Goal: Task Accomplishment & Management: Complete application form

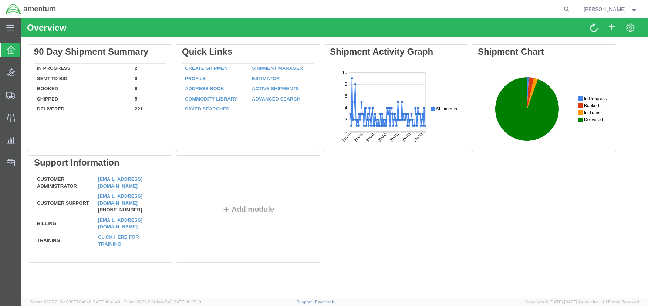
click at [573, 13] on form at bounding box center [567, 9] width 12 height 18
click at [572, 9] on icon at bounding box center [566, 9] width 10 height 10
click at [449, 5] on input "search" at bounding box center [449, 9] width 225 height 18
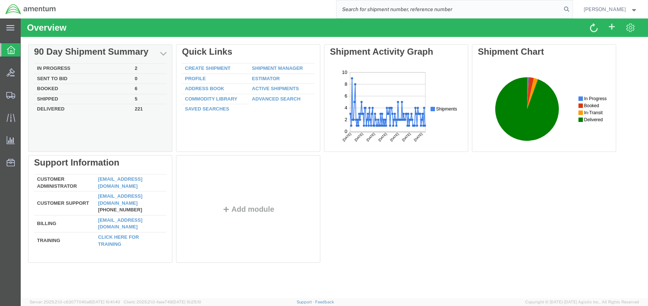
click at [57, 70] on td "In Progress" at bounding box center [83, 69] width 98 height 10
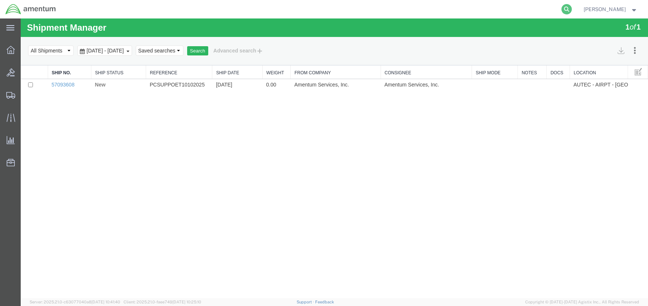
click at [572, 8] on icon at bounding box center [566, 9] width 10 height 10
click at [513, 15] on input "search" at bounding box center [449, 9] width 225 height 18
click at [505, 7] on input "search" at bounding box center [449, 9] width 225 height 18
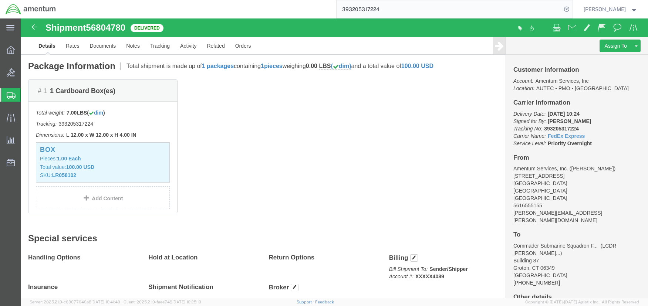
scroll to position [62, 0]
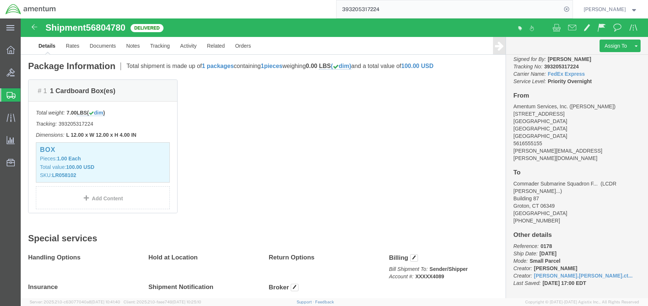
click b "0178"
click div "Ship From Amentum Services, Inc. (Rashonda Smith) 1624 Perimeter Rd AUTEC Air T…"
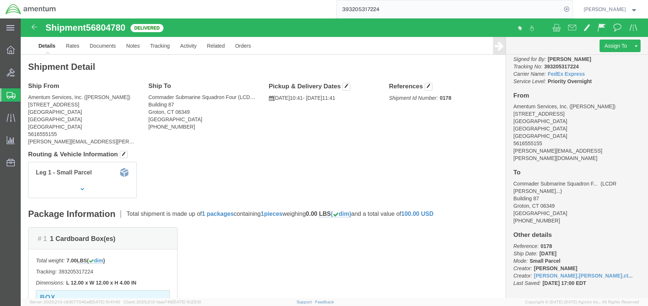
click b "0178"
click at [367, 10] on input "393205317224" at bounding box center [449, 9] width 225 height 18
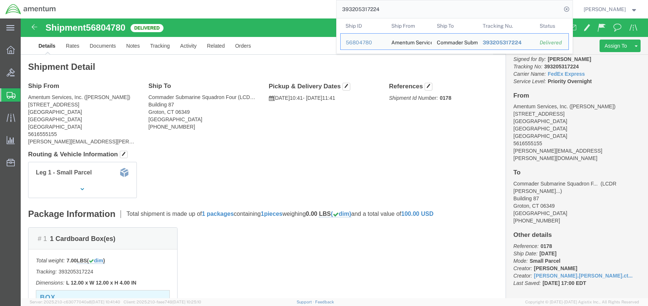
click at [367, 10] on input "393205317224" at bounding box center [449, 9] width 225 height 18
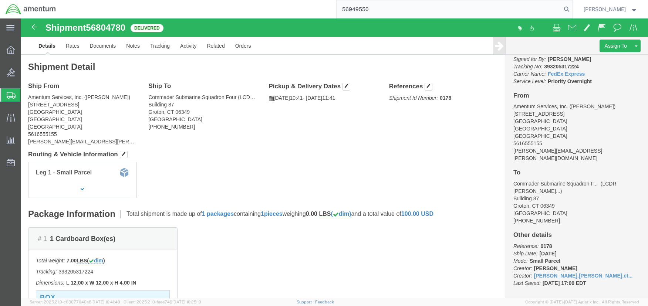
type input "56949550"
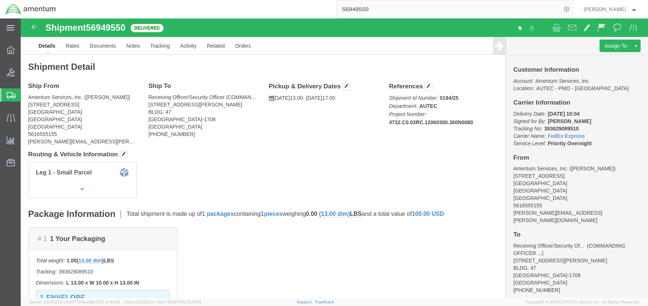
click at [451, 11] on input "56949550" at bounding box center [449, 9] width 225 height 18
click at [546, 9] on input "56949550" at bounding box center [449, 9] width 225 height 18
click b "4732.C0.03RC.12060300.360N0080"
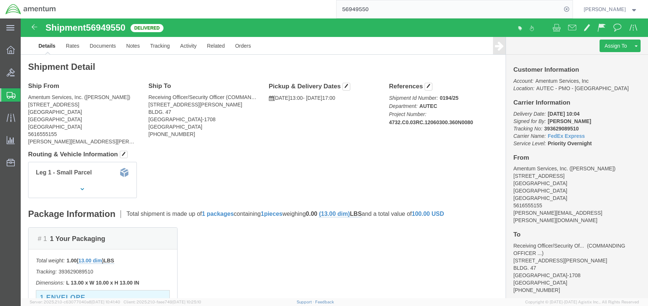
click b "4732.C0.03RC.12060300.360N0080"
click at [14, 24] on svg-icon at bounding box center [10, 27] width 8 height 7
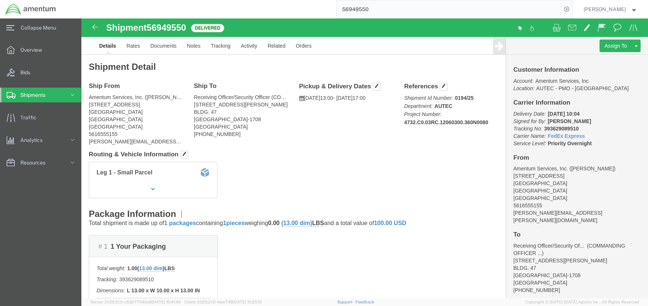
click at [24, 92] on span "Shipments" at bounding box center [35, 95] width 30 height 15
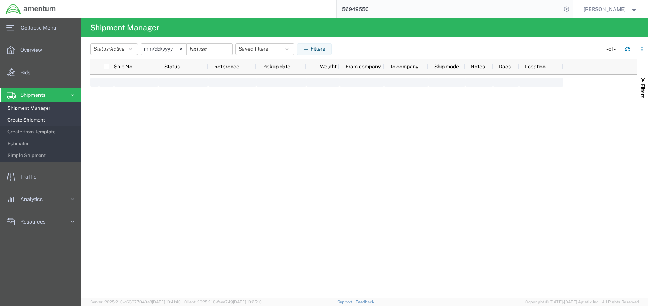
click at [34, 116] on span "Create Shipment" at bounding box center [41, 120] width 68 height 15
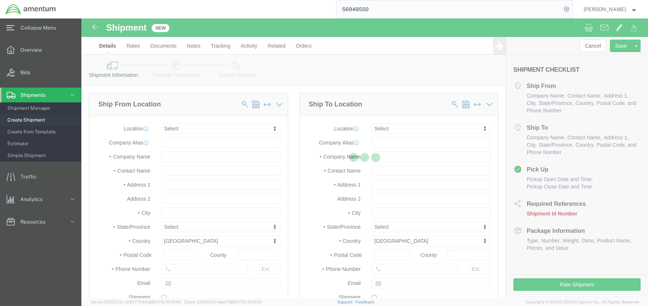
select select
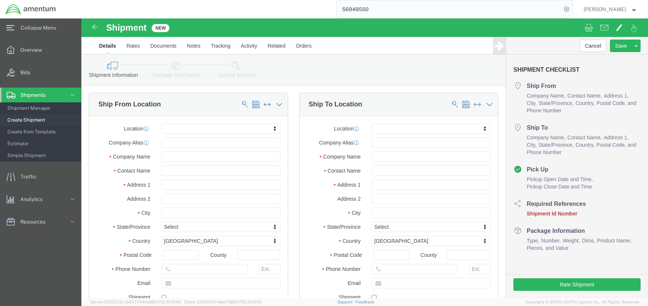
scroll to position [72, 0]
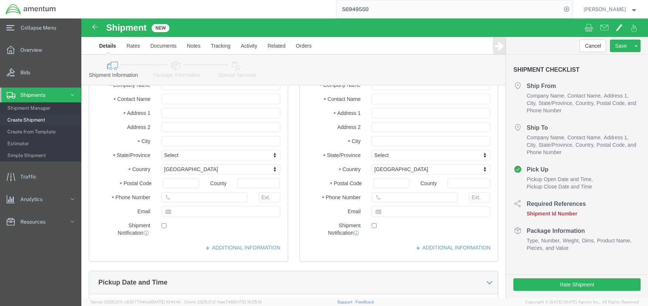
click button "Add reference"
select select "PROJNUM"
click button "Add reference"
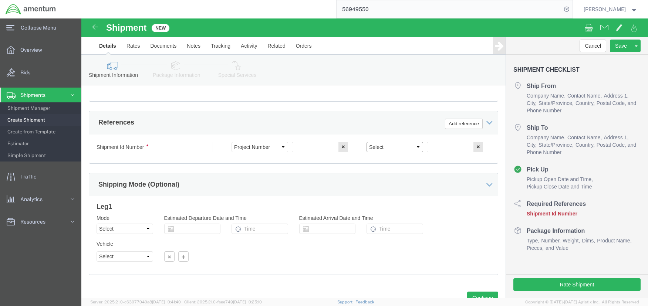
scroll to position [333, 0]
click div "References Add reference"
click link "Rates"
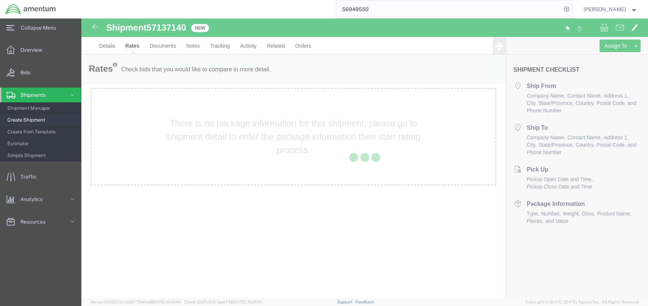
click at [107, 45] on div at bounding box center [364, 158] width 567 height 280
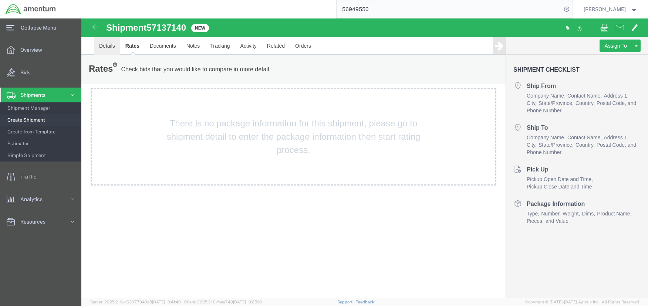
click at [107, 45] on link "Details" at bounding box center [107, 46] width 26 height 18
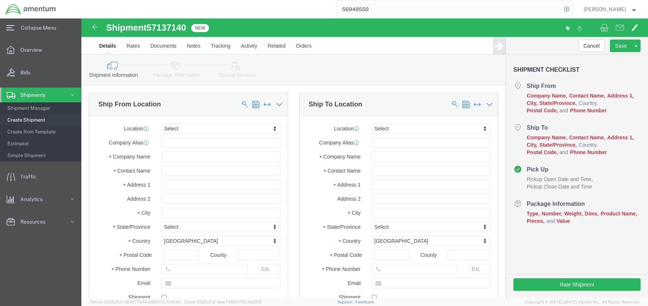
click button "Continue"
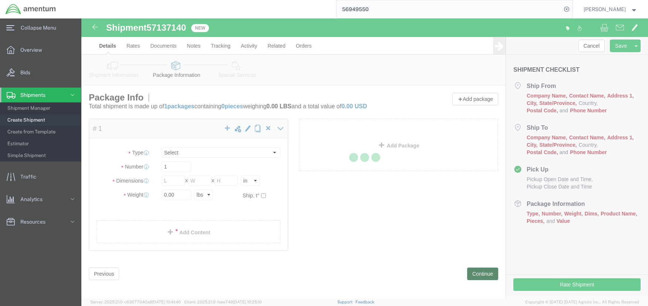
select select "CBOX"
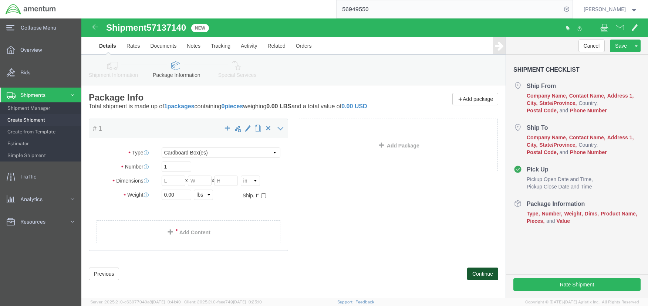
click button "Continue"
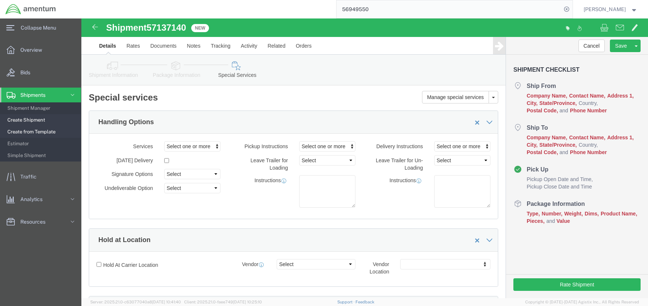
click at [62, 131] on span "Create from Template" at bounding box center [41, 132] width 68 height 15
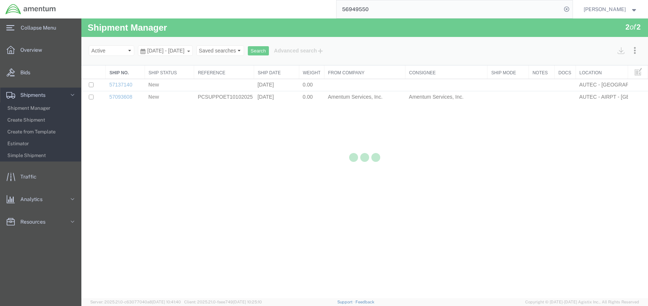
select select "53954"
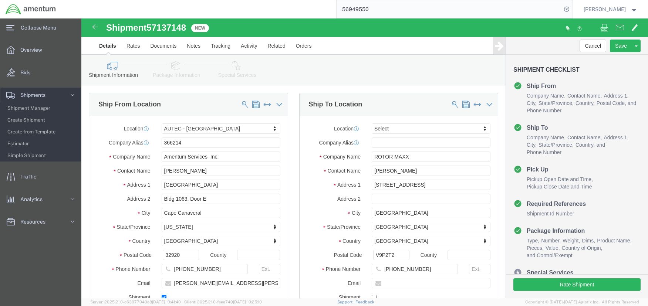
scroll to position [68, 0]
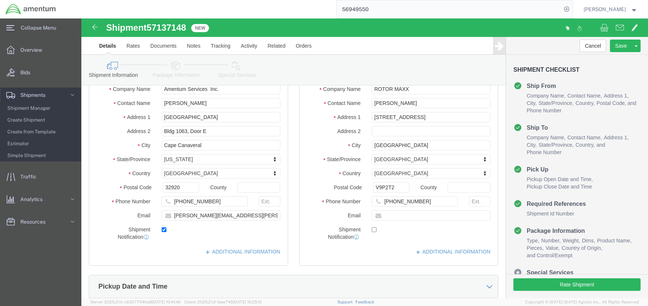
click icon
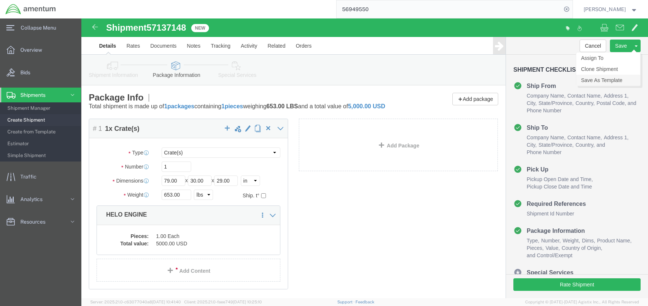
click link "Save As Template"
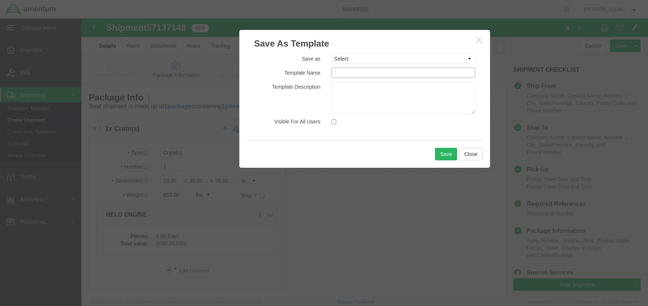
click input "text"
type input "Test templete"
click textarea
click button "Close"
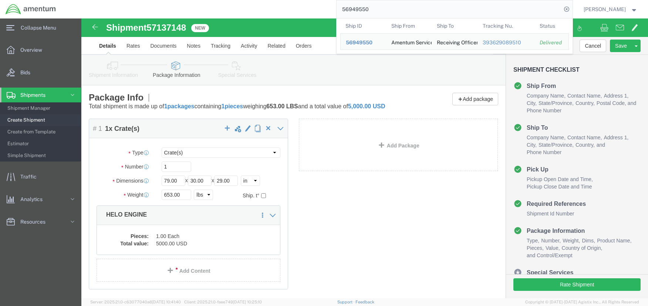
click at [386, 7] on input "56949550" at bounding box center [449, 9] width 225 height 18
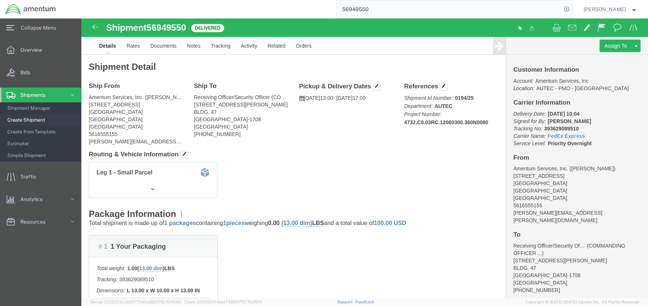
click div "Assign To Clone Shipment Save As Template"
click button
click link "Clone Shipment"
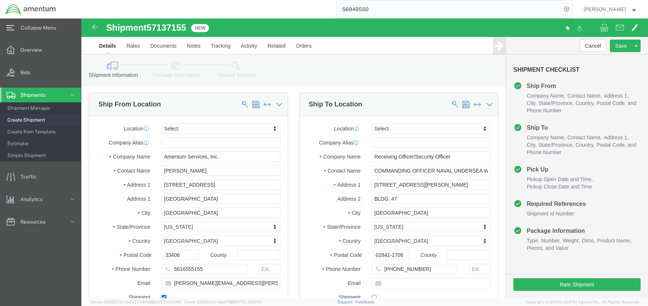
scroll to position [106, 0]
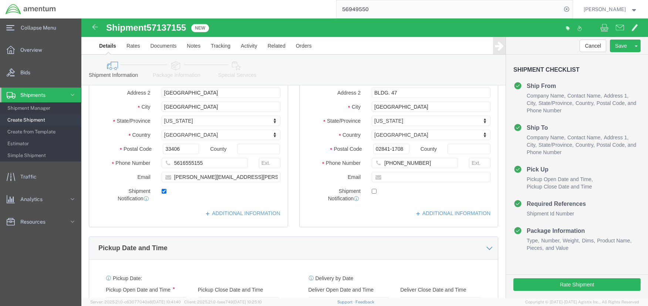
click link "Package Information"
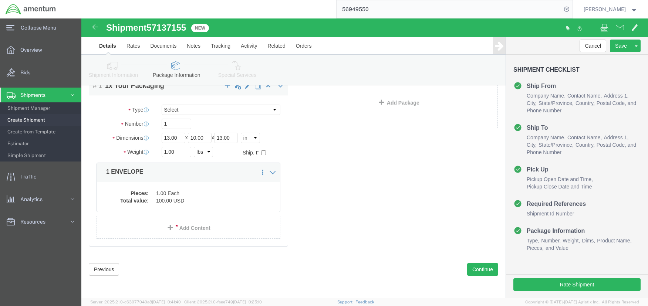
scroll to position [43, 0]
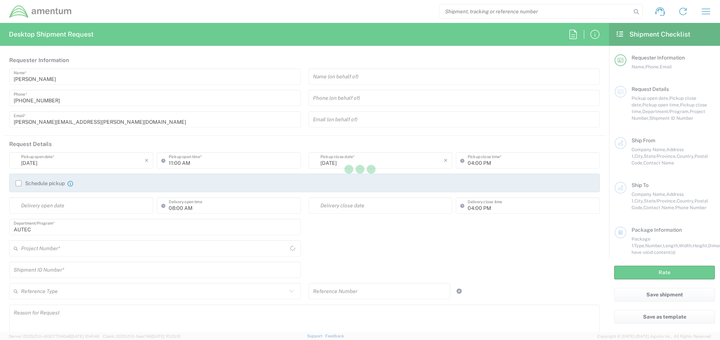
type input "[GEOGRAPHIC_DATA]"
type input "United States"
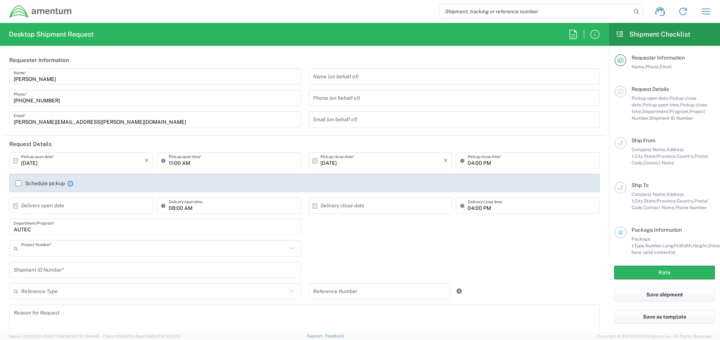
type input "AUTEC"
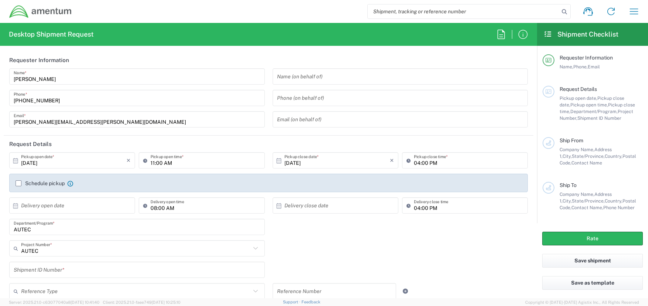
click at [447, 8] on input "search" at bounding box center [464, 11] width 192 height 14
type input "m"
click at [631, 7] on icon "button" at bounding box center [634, 12] width 12 height 12
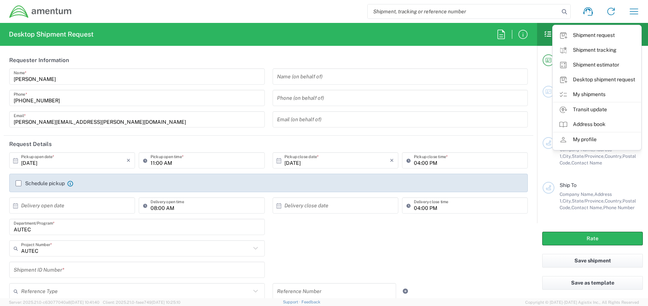
click at [453, 13] on input "search" at bounding box center [464, 11] width 192 height 14
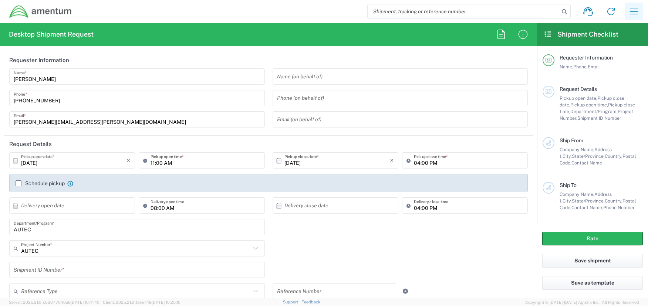
click at [632, 13] on icon "button" at bounding box center [634, 12] width 12 height 12
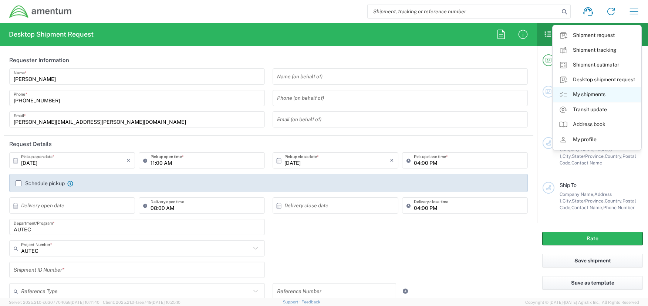
click at [597, 95] on link "My shipments" at bounding box center [597, 94] width 88 height 15
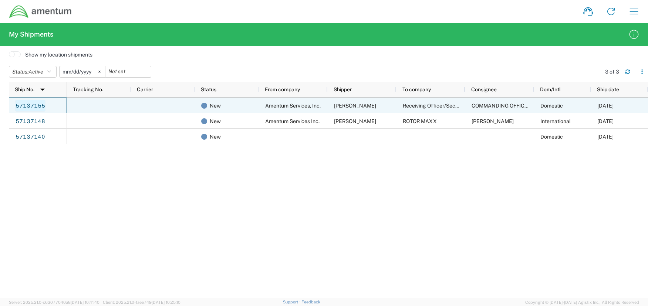
click at [21, 106] on link "57137155" at bounding box center [30, 106] width 30 height 12
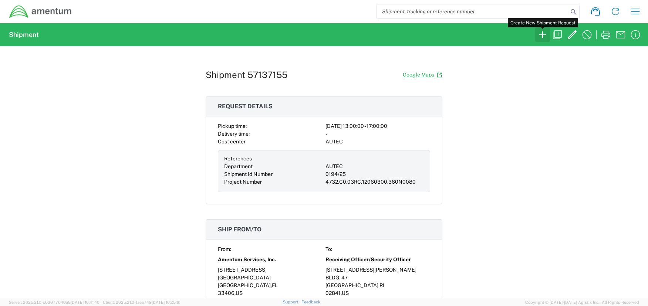
click at [545, 36] on icon "button" at bounding box center [543, 35] width 12 height 12
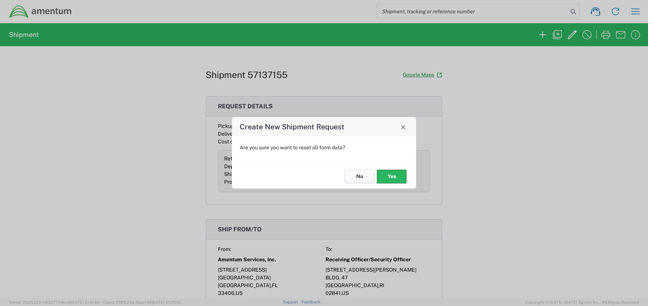
click at [366, 180] on button "No" at bounding box center [360, 177] width 30 height 14
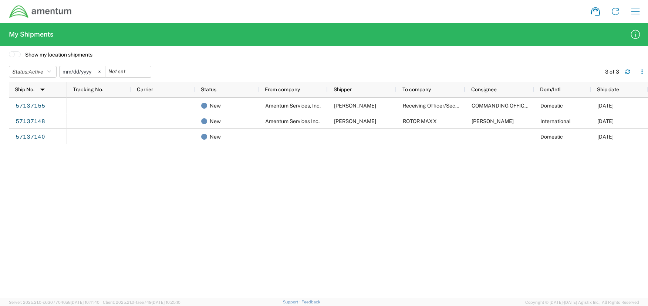
click at [84, 72] on input "2025-06-15" at bounding box center [82, 71] width 45 height 11
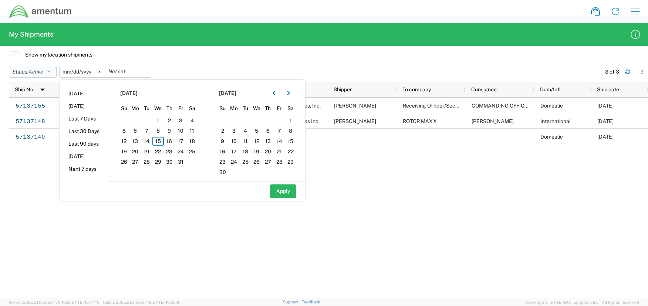
drag, startPoint x: 38, startPoint y: 75, endPoint x: 42, endPoint y: 73, distance: 4.3
click at [42, 73] on span "Active" at bounding box center [35, 72] width 15 height 6
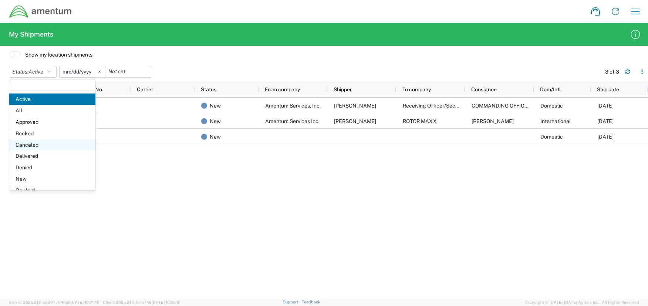
click at [38, 143] on span "Canceled" at bounding box center [52, 144] width 86 height 11
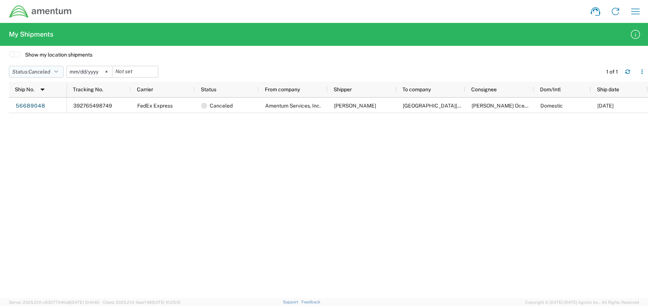
click at [60, 68] on button "Status: Canceled" at bounding box center [36, 72] width 55 height 12
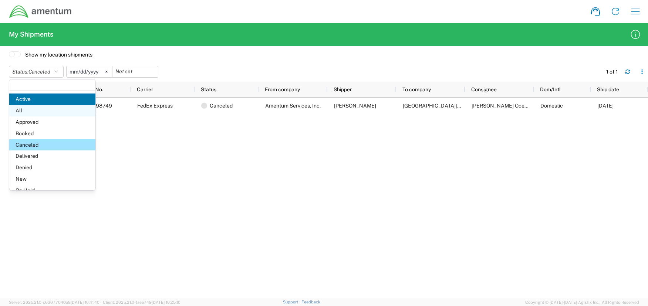
click at [35, 113] on span "All" at bounding box center [52, 110] width 86 height 11
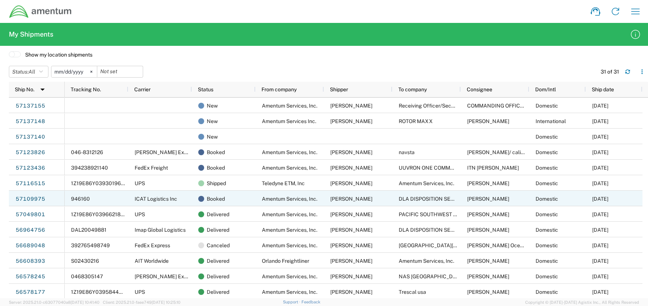
click at [170, 199] on span "ICAT Logistics Inc" at bounding box center [156, 199] width 43 height 6
click at [29, 201] on link "57109975" at bounding box center [30, 199] width 30 height 12
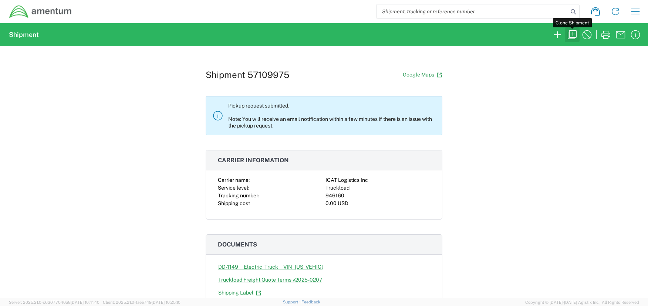
click at [572, 37] on icon "button" at bounding box center [572, 35] width 12 height 12
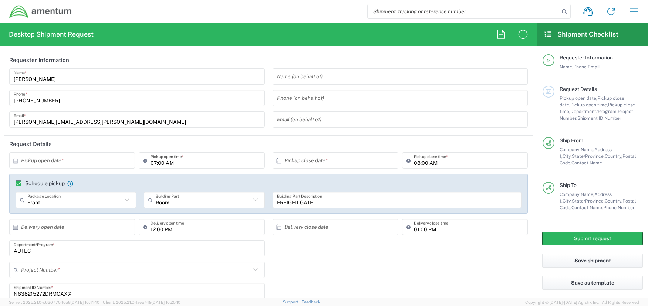
type input "Your Packaging"
type input "USD"
type input "4732.C0.03TF.13080300.900E0110"
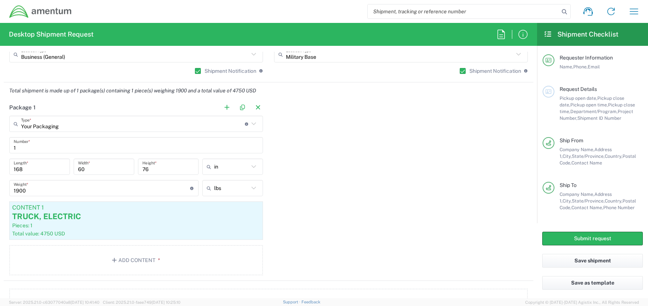
scroll to position [481, 0]
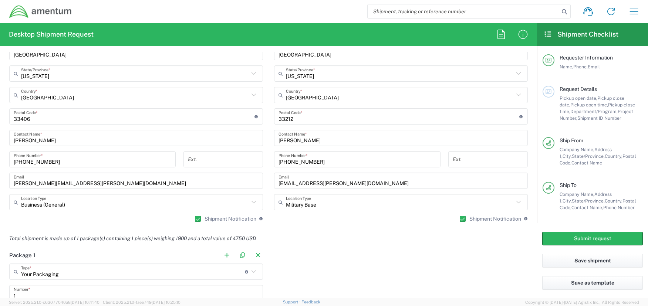
click at [34, 139] on input "Craig Mithel" at bounding box center [136, 138] width 245 height 13
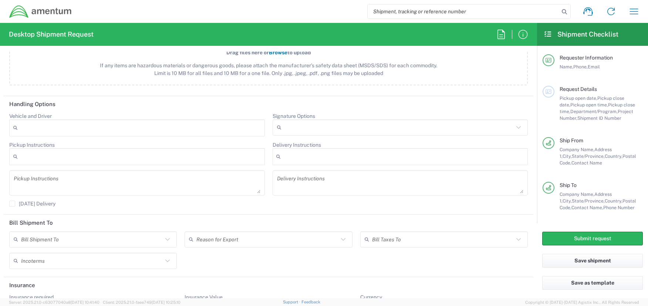
scroll to position [703, 0]
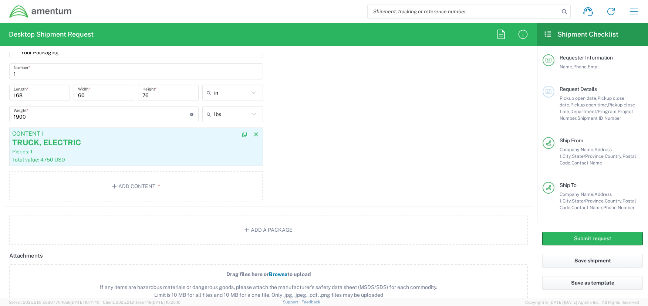
type input "Craig Mitchel"
click at [172, 156] on div "Total value: 4750 USD" at bounding box center [136, 159] width 248 height 7
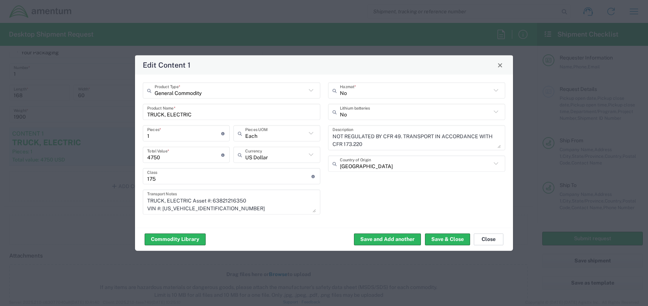
click at [487, 236] on button "Close" at bounding box center [489, 239] width 30 height 12
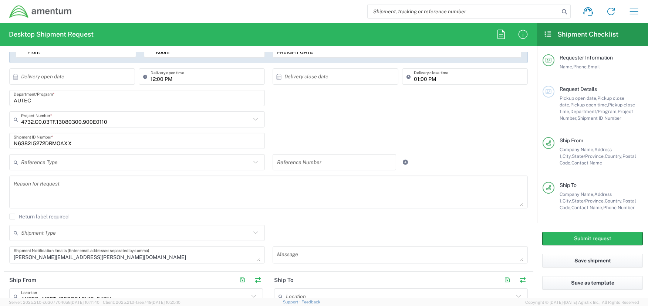
scroll to position [37, 0]
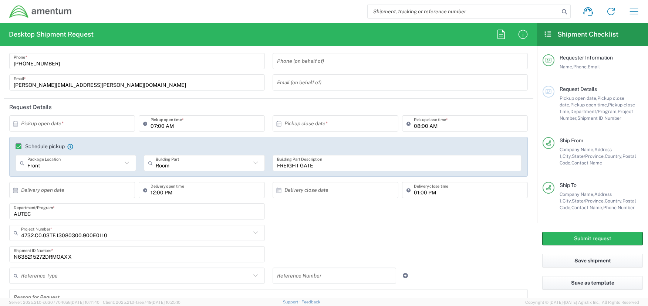
click at [108, 124] on input "text" at bounding box center [73, 123] width 105 height 13
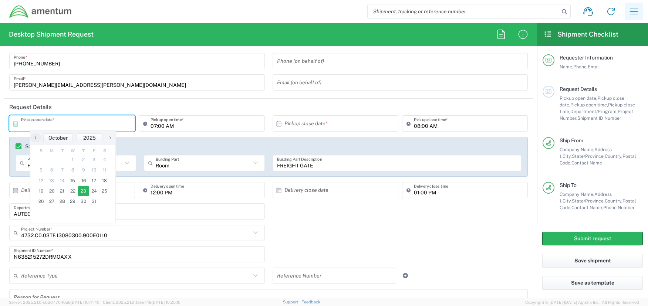
click at [631, 15] on icon "button" at bounding box center [634, 12] width 12 height 12
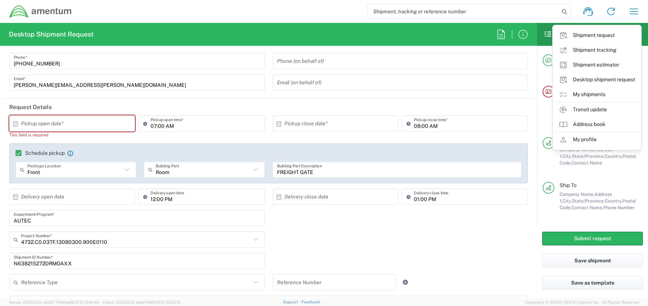
click at [105, 123] on input "text" at bounding box center [73, 123] width 105 height 13
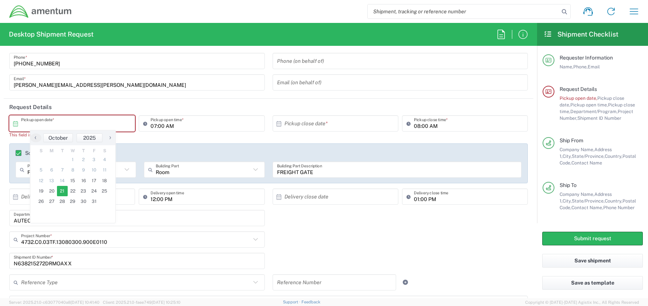
click at [60, 193] on span "21" at bounding box center [62, 191] width 11 height 10
type input "[DATE]"
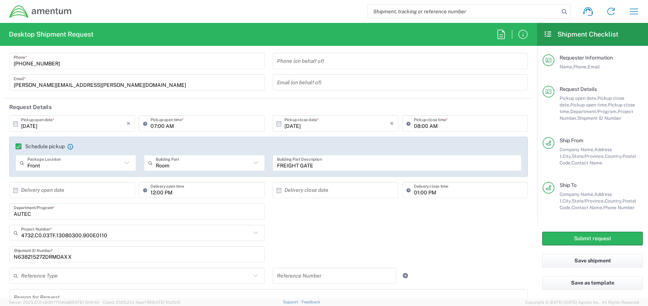
click at [89, 195] on input "text" at bounding box center [73, 190] width 105 height 13
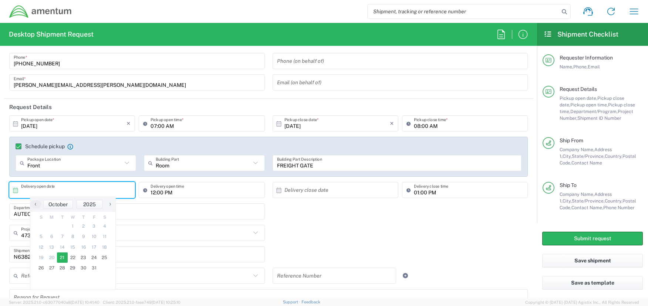
click at [65, 257] on span "21" at bounding box center [62, 258] width 11 height 10
type input "[DATE]"
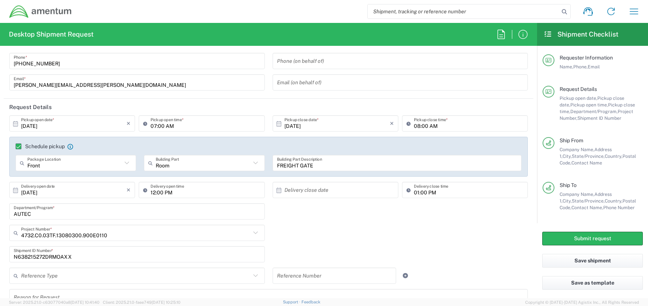
click at [323, 186] on input "text" at bounding box center [336, 190] width 105 height 13
click at [325, 260] on span "21" at bounding box center [322, 258] width 11 height 10
type input "[DATE]"
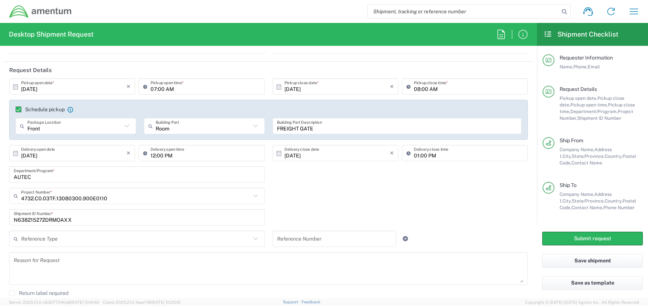
scroll to position [148, 0]
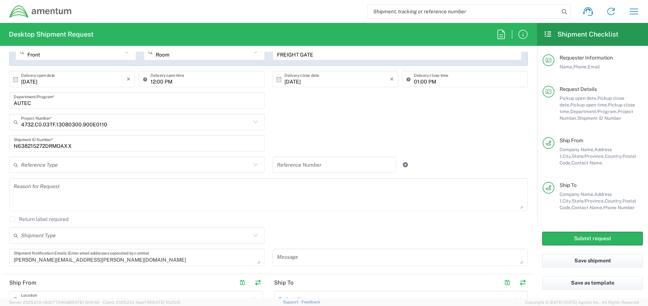
click at [92, 202] on textarea at bounding box center [269, 194] width 510 height 28
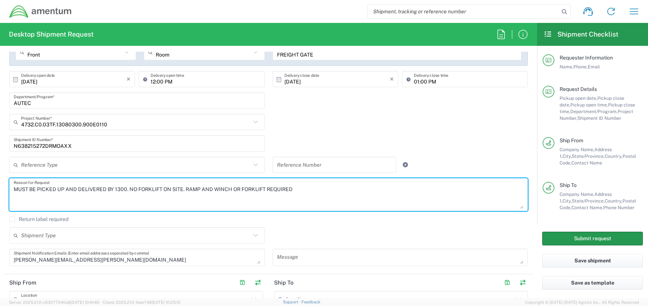
type textarea "MUST BE PICKED UP AND DELIVERED BY 1300. NO FORKLIFT ON SITE. RAMP AND WINCH OR…"
click at [582, 235] on button "Submit request" at bounding box center [592, 239] width 101 height 14
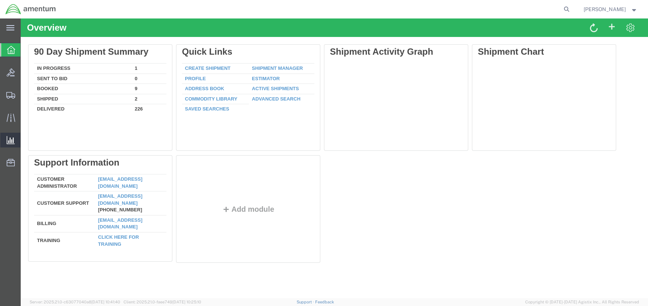
click at [0, 0] on span "Ad Hoc Reports" at bounding box center [0, 0] width 0 height 0
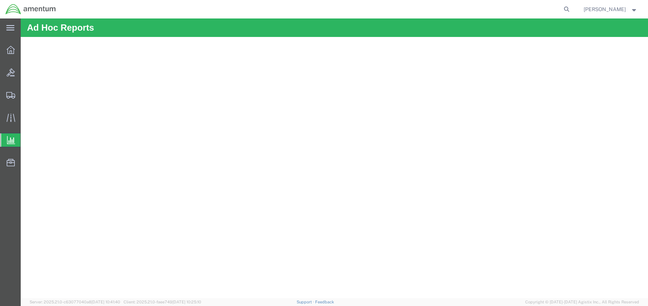
click at [0, 0] on span "Saved Reports" at bounding box center [0, 0] width 0 height 0
click at [628, 7] on span "[PERSON_NAME]" at bounding box center [611, 9] width 54 height 8
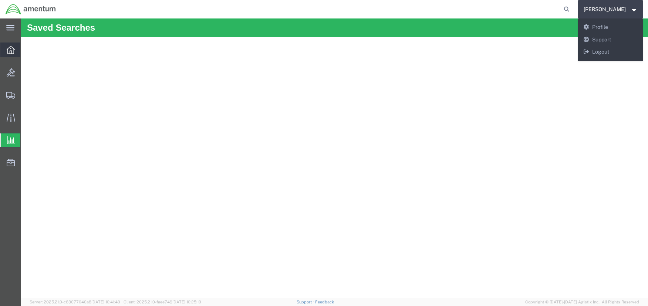
click at [12, 49] on icon at bounding box center [11, 50] width 8 height 8
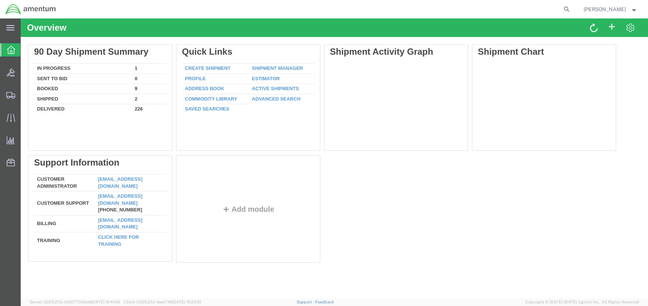
click at [564, 225] on div "Delete 90 Day Shipment Summary In Progress 1 Sent To Bid 0 Booked 9 Shipped 2 D…" at bounding box center [334, 155] width 612 height 222
click at [26, 93] on span "Shipments" at bounding box center [22, 95] width 5 height 15
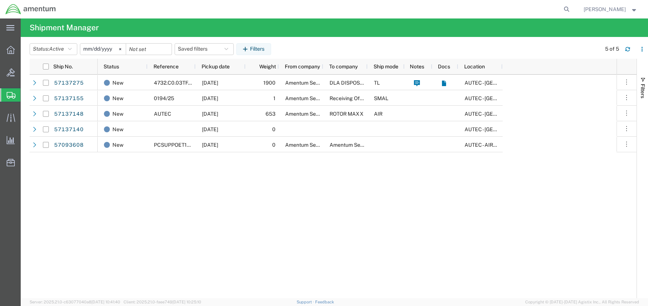
click at [615, 7] on span "Patrick Fitts" at bounding box center [605, 9] width 42 height 8
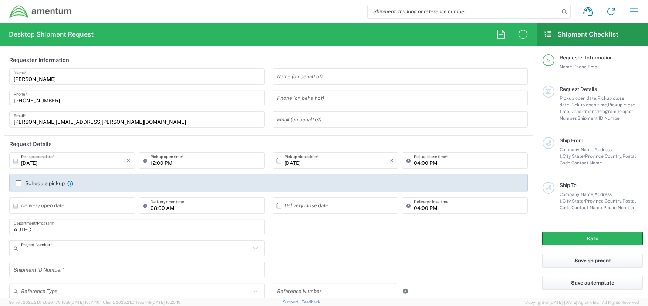
type input "AUTEC"
click at [632, 14] on icon "button" at bounding box center [634, 12] width 12 height 12
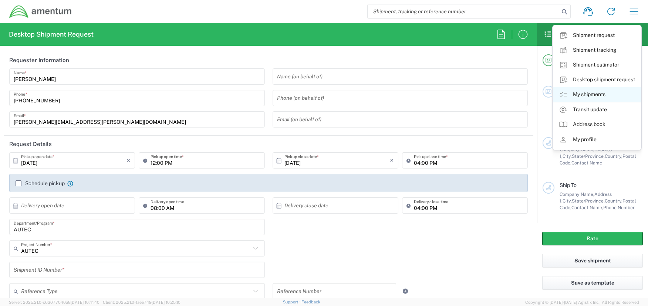
click at [596, 92] on link "My shipments" at bounding box center [597, 94] width 88 height 15
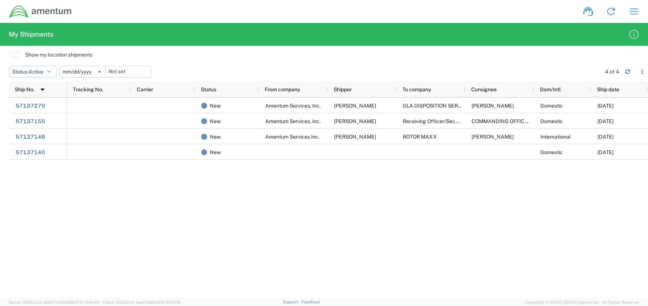
click at [50, 74] on icon "button" at bounding box center [49, 71] width 4 height 5
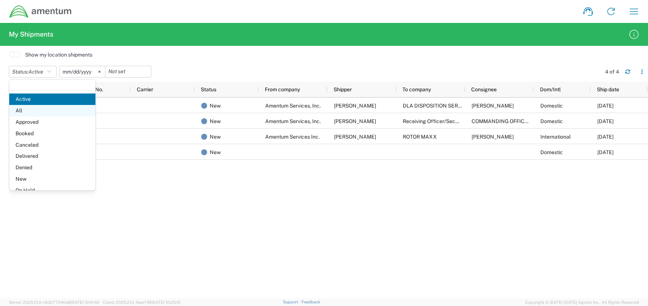
click at [34, 112] on span "All" at bounding box center [52, 110] width 86 height 11
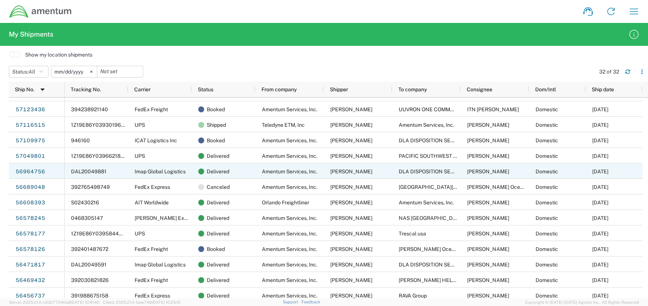
scroll to position [74, 0]
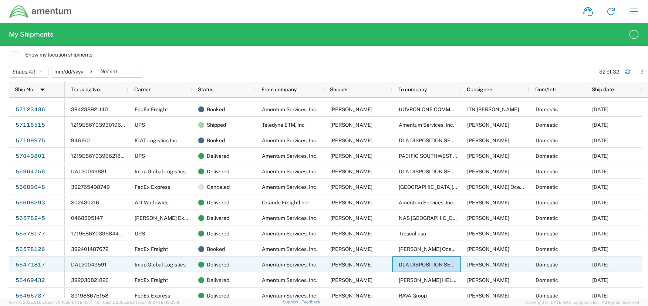
click at [394, 261] on div "DLA DISPOSITION SERVICES [GEOGRAPHIC_DATA]" at bounding box center [426, 265] width 68 height 16
click at [378, 261] on div "[PERSON_NAME]" at bounding box center [358, 265] width 68 height 16
click at [32, 262] on link "56471817" at bounding box center [30, 265] width 30 height 12
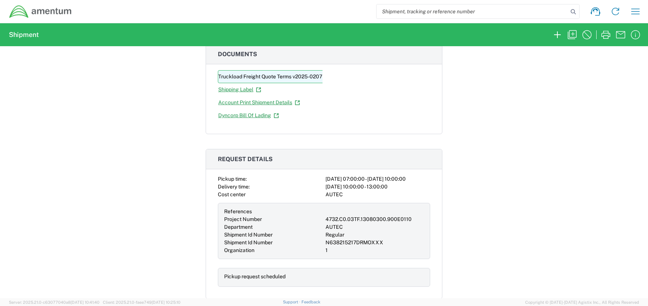
scroll to position [210, 0]
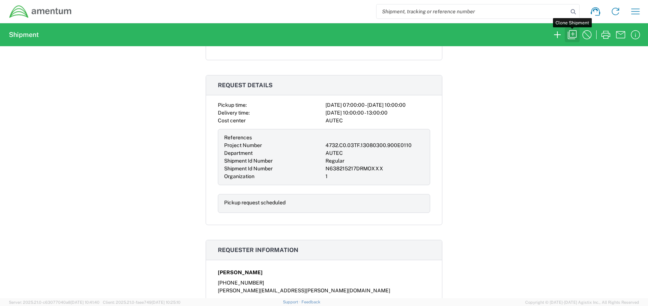
click at [574, 35] on icon "button" at bounding box center [572, 35] width 12 height 12
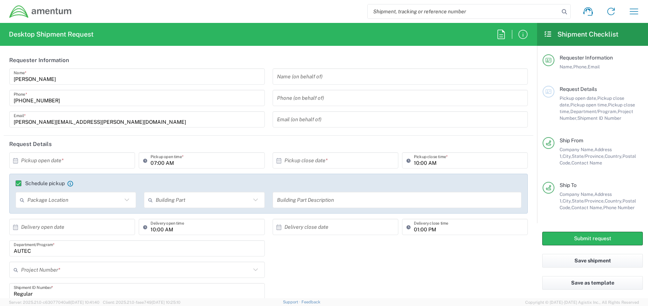
type input "Pallet(s) Oversized (Not Stackable)"
type input "Pallet(s) Standard (Not Stackable)"
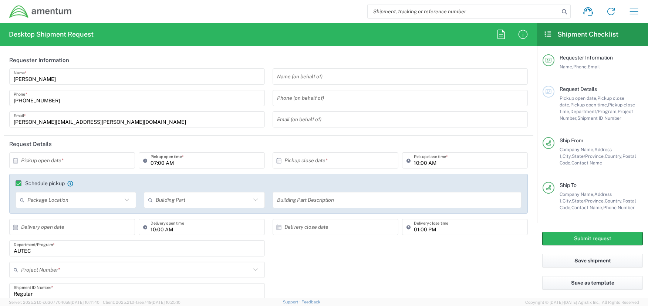
type input "Pallet(s) Standard (Not Stackable)"
type input "Pallet(s) Oversized (Not Stackable)"
type input "4732.C0.03TF.13080300.900E0110"
type input "Pallet(s) Oversized (Not Stackable)"
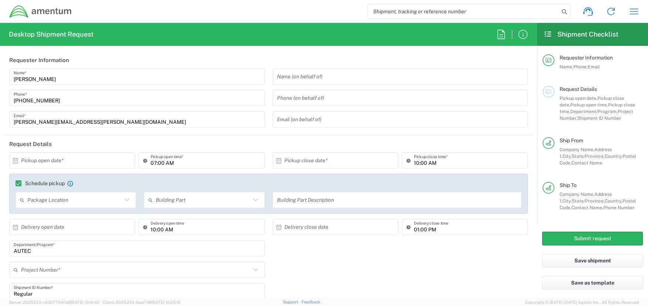
type input "Pallet(s) Oversized (Not Stackable)"
click at [97, 158] on input "text" at bounding box center [73, 160] width 105 height 13
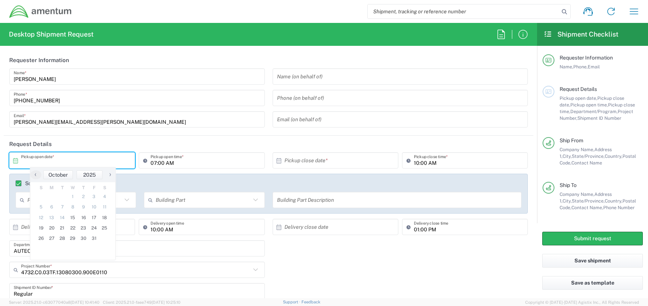
click at [18, 160] on icon at bounding box center [15, 161] width 7 height 7
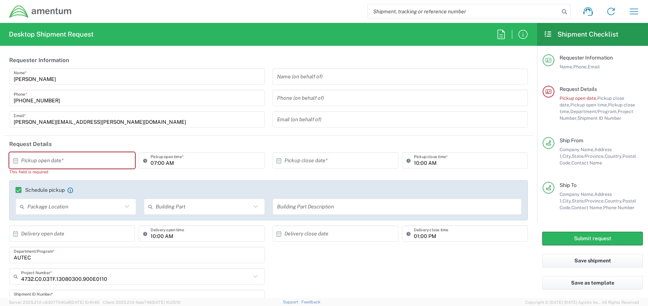
click at [15, 163] on icon at bounding box center [15, 161] width 7 height 7
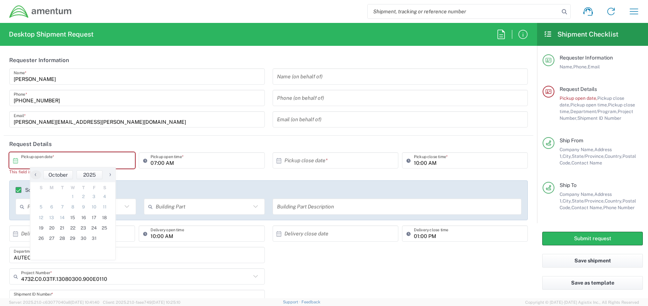
click at [29, 162] on input "text" at bounding box center [73, 160] width 105 height 13
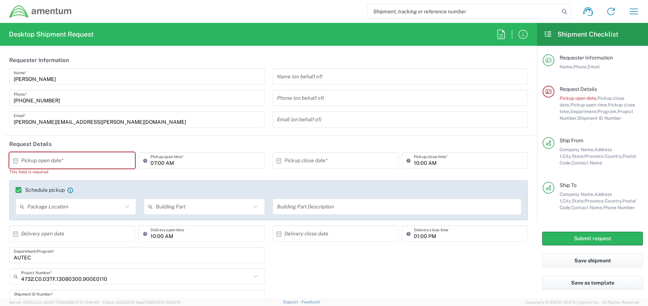
click at [40, 162] on input "text" at bounding box center [73, 160] width 105 height 13
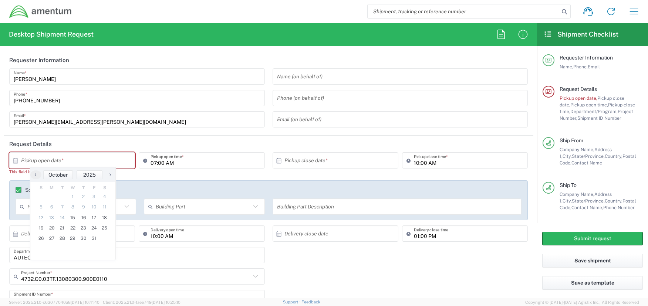
click at [17, 160] on icon at bounding box center [15, 161] width 7 height 7
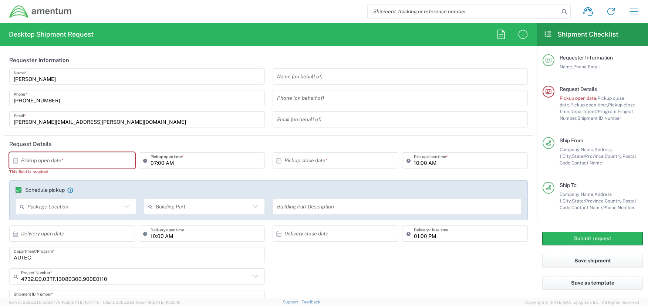
click at [39, 162] on input "text" at bounding box center [73, 160] width 105 height 13
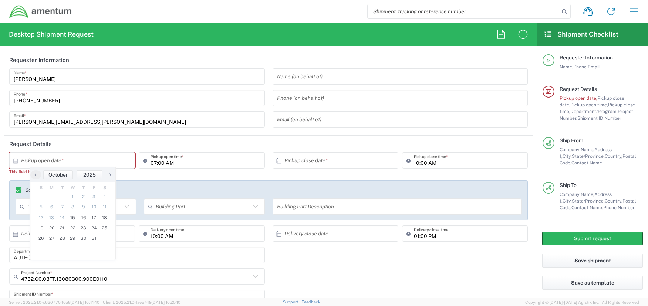
click at [105, 164] on input "text" at bounding box center [73, 160] width 105 height 13
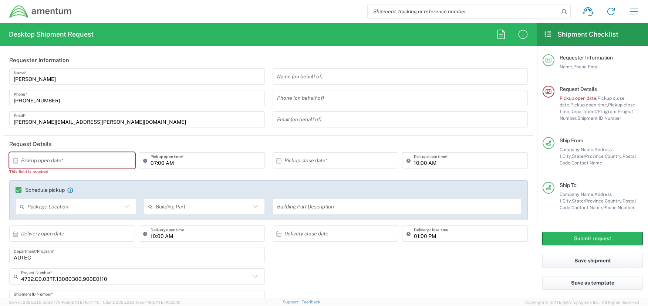
click at [14, 162] on icon at bounding box center [15, 161] width 7 height 7
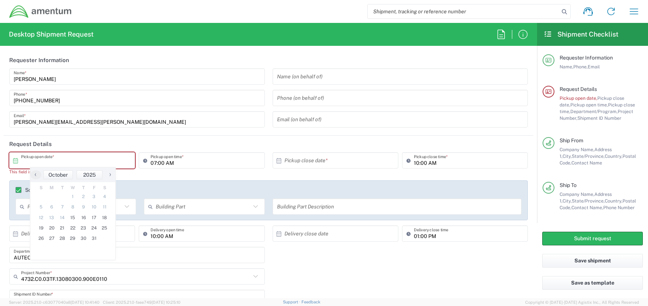
click at [47, 161] on input "text" at bounding box center [73, 160] width 105 height 13
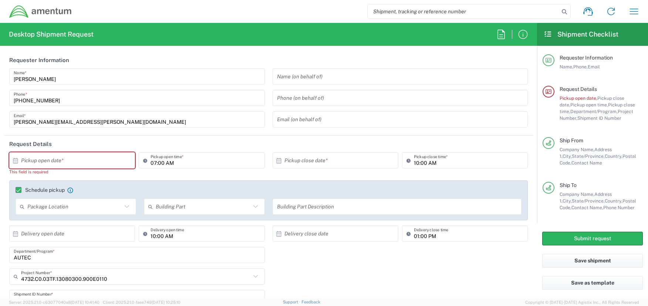
click at [55, 154] on input "text" at bounding box center [73, 160] width 105 height 13
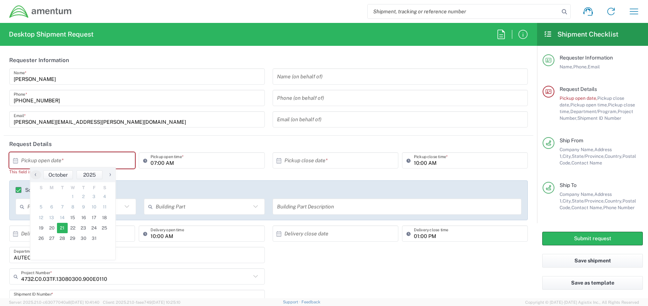
click at [62, 229] on span "21" at bounding box center [62, 228] width 11 height 10
type input "[DATE]"
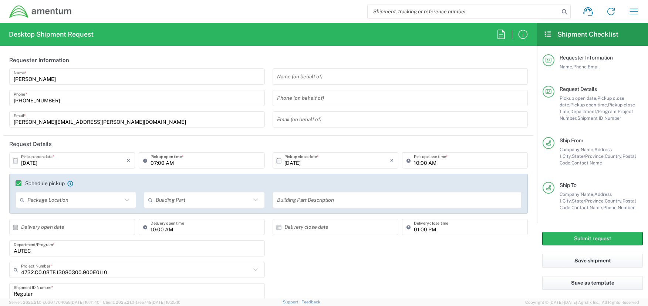
click at [415, 163] on input "10:00 AM" at bounding box center [468, 160] width 109 height 13
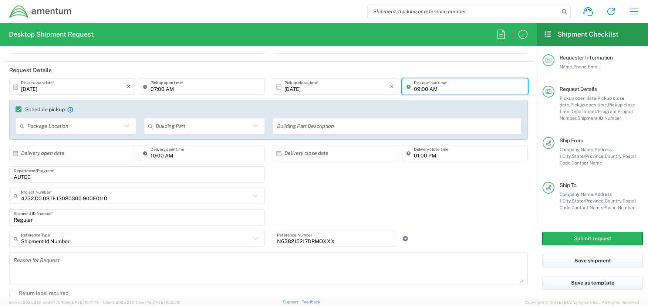
type input "09:00 AM"
click at [71, 158] on input "text" at bounding box center [73, 153] width 105 height 13
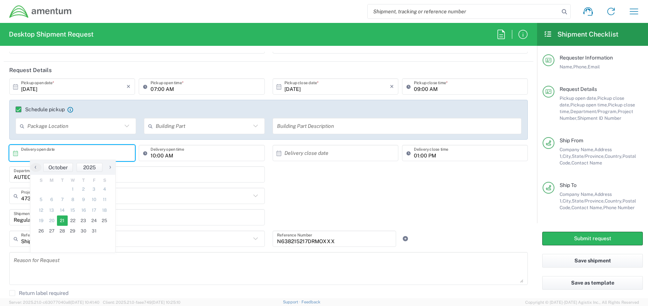
click at [64, 222] on span "21" at bounding box center [62, 221] width 11 height 10
type input "[DATE]"
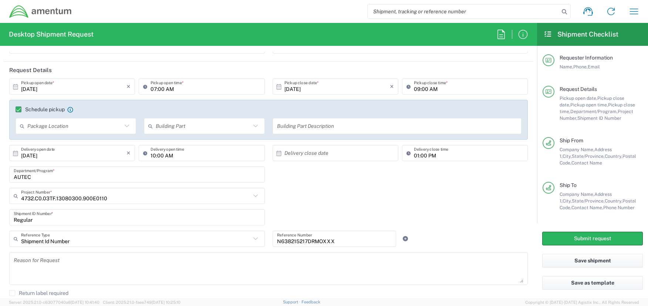
click at [155, 156] on input "10:00 AM" at bounding box center [205, 153] width 109 height 13
click at [154, 155] on input "000 AM" at bounding box center [205, 153] width 109 height 13
click at [171, 156] on input "000 AM" at bounding box center [205, 153] width 109 height 13
click at [151, 155] on input "000 AM" at bounding box center [205, 153] width 109 height 13
click at [164, 153] on input "000 AM" at bounding box center [205, 153] width 109 height 13
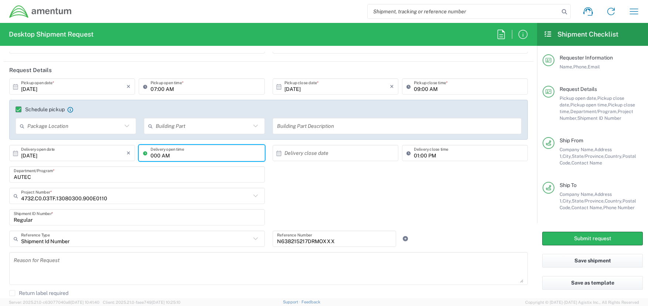
click at [169, 155] on input "000 AM" at bounding box center [205, 153] width 109 height 13
type input "12:00 PM1200 PMdsddcscfs"
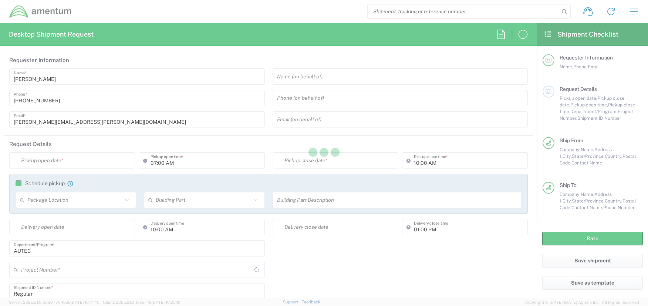
type input "Shipment Id Number"
type input "N638215217DRMOXXX"
type input "Amentum Services, Inc."
type input "[GEOGRAPHIC_DATA]"
type input "Bldg 1063, Door E"
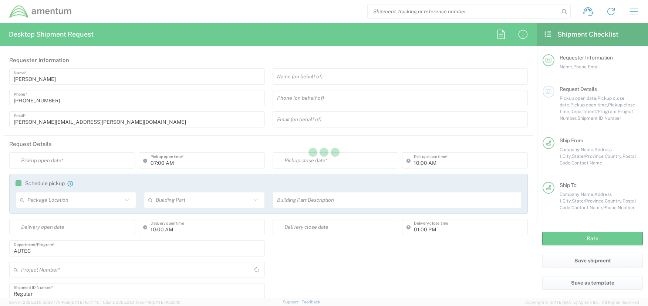
type input "Cape Canaveral"
type input "[US_STATE]"
type input "[GEOGRAPHIC_DATA]"
type input "32920"
type input "[PERSON_NAME]"
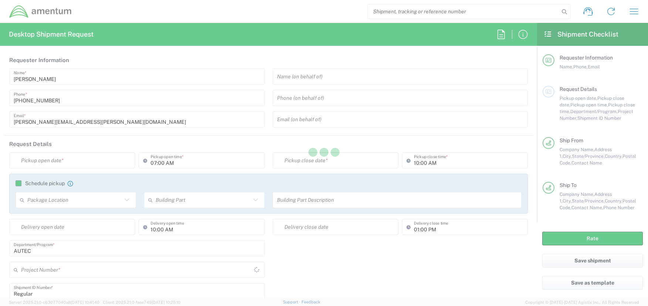
type input "[PHONE_NUMBER]"
type input "[PERSON_NAME][EMAIL_ADDRESS][PERSON_NAME][DOMAIN_NAME]"
type input "Military Base"
type input "DLA DISPOSITION SERVICES [GEOGRAPHIC_DATA]"
type input "[STREET_ADDRESS]"
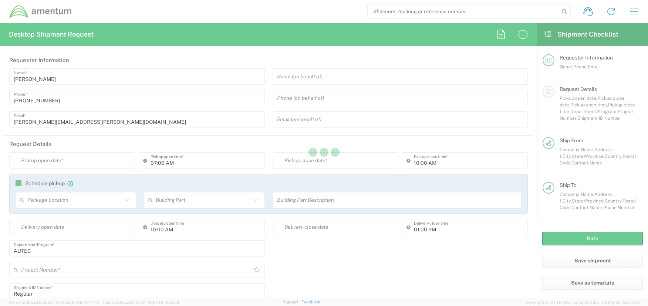
type input "[GEOGRAPHIC_DATA]"
type input "[US_STATE]"
type input "[GEOGRAPHIC_DATA]"
type input "33212"
type input "[PERSON_NAME]"
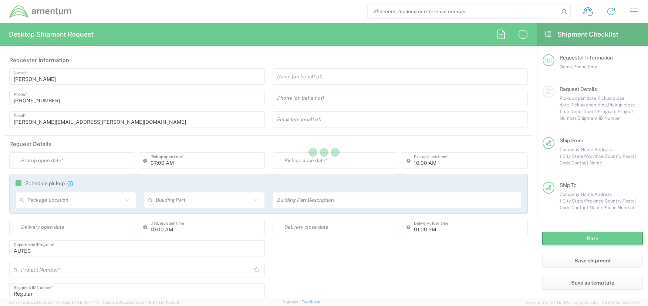
type input "[PHONE_NUMBER]"
type input "[EMAIL_ADDRESS][PERSON_NAME][DOMAIN_NAME]"
type input "Military Base"
type input "Pallet(s) Oversized (Not Stackable)"
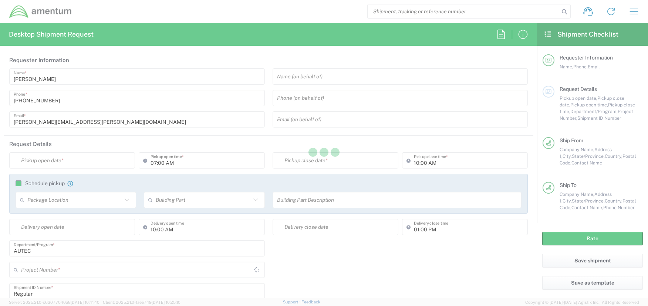
type input "Pallet(s) Oversized (Not Stackable)"
type input "Pallet(s) Standard (Not Stackable)"
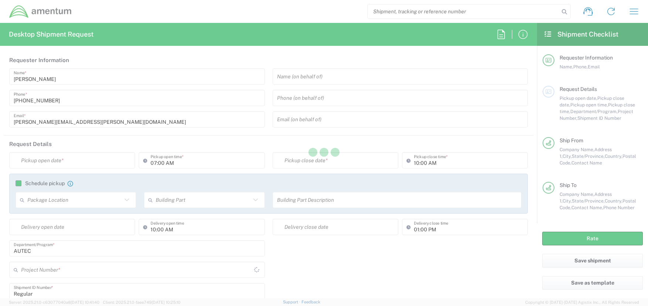
type input "Pallet(s) Oversized (Not Stackable)"
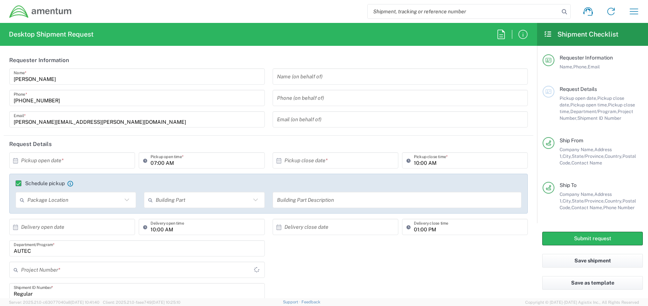
type input "AUTEC - [GEOGRAPHIC_DATA]"
type input "Pallet(s) Oversized (Not Stackable)"
type input "4732.C0.03TF.13080300.900E0110"
click at [83, 163] on input "text" at bounding box center [73, 160] width 105 height 13
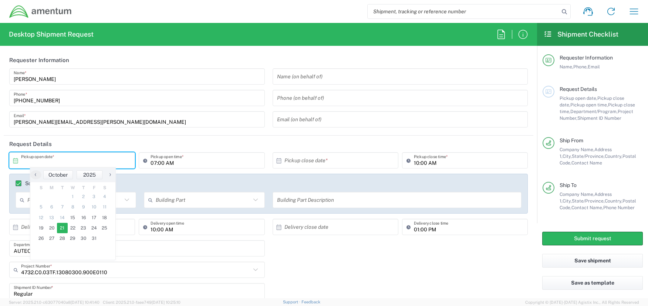
click at [63, 227] on span "21" at bounding box center [62, 228] width 11 height 10
type input "[DATE]"
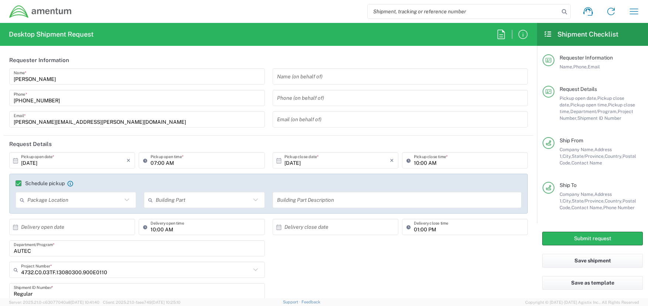
click at [414, 163] on input "10:00 AM" at bounding box center [468, 160] width 109 height 13
type input "09:00 AM"
click at [83, 230] on input "text" at bounding box center [73, 227] width 105 height 13
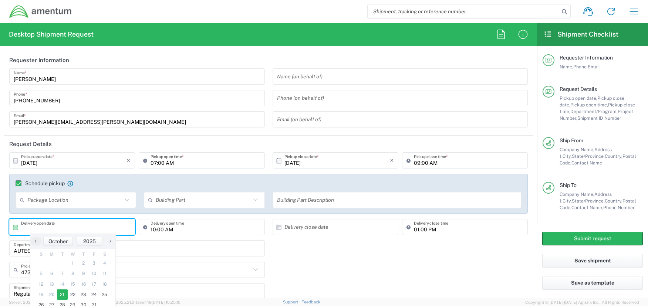
click at [64, 294] on span "21" at bounding box center [62, 295] width 11 height 10
type input "[DATE]"
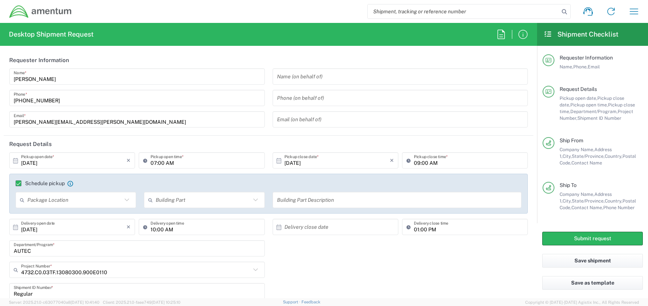
click at [151, 229] on input "10:00 AM" at bounding box center [205, 227] width 109 height 13
click at [168, 228] on input "12:00 AM" at bounding box center [205, 227] width 109 height 13
type input "12:00 PM"
click at [406, 245] on div "AUTEC Department/Program *" at bounding box center [269, 250] width 526 height 21
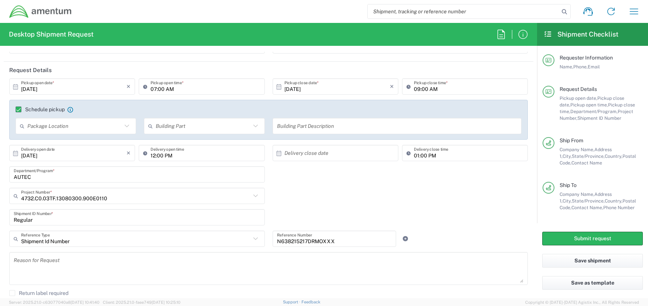
scroll to position [111, 0]
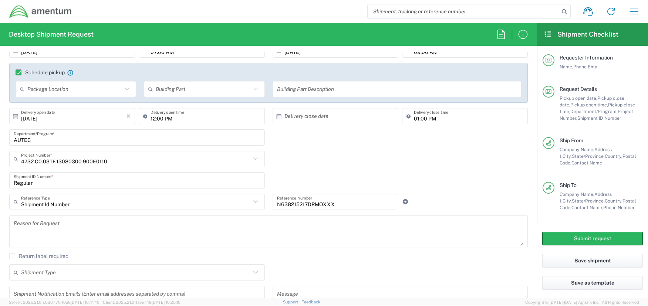
click at [306, 204] on input "N638215217DRMOXXX" at bounding box center [334, 202] width 115 height 13
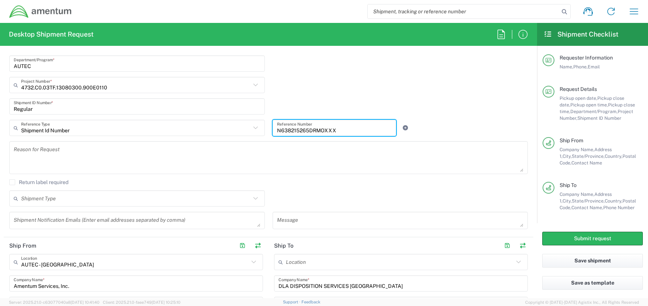
scroll to position [222, 0]
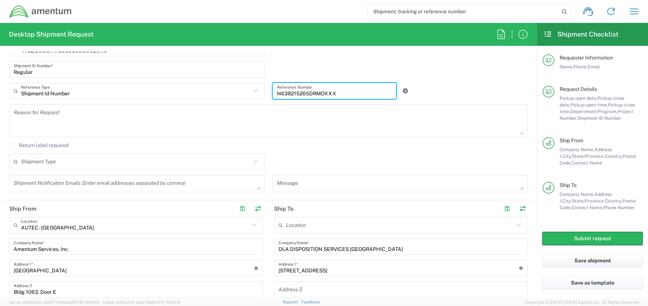
type input "N638215265DRMOXXX"
click at [72, 122] on textarea at bounding box center [269, 120] width 510 height 28
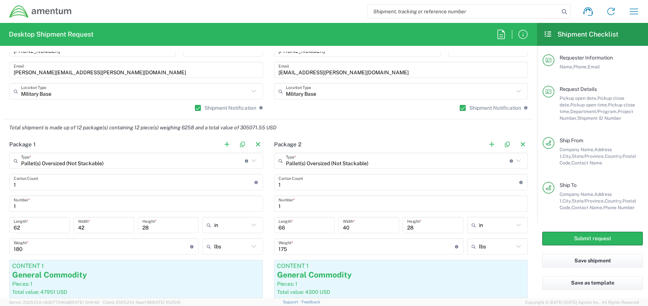
scroll to position [666, 0]
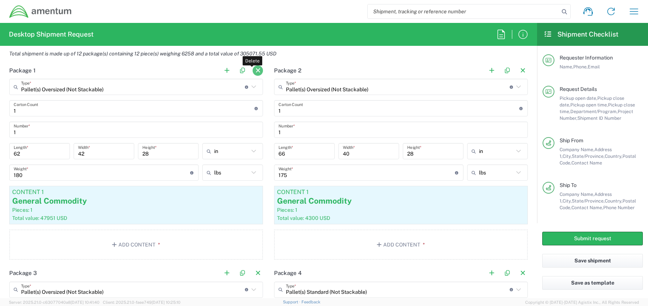
type textarea "VEHICLE MUST BE DELIVERED BY 1300 FOR APPOINTMENT> FORK LIFT AVAILABLE AT PICKU…"
click at [254, 71] on button "button" at bounding box center [258, 70] width 10 height 10
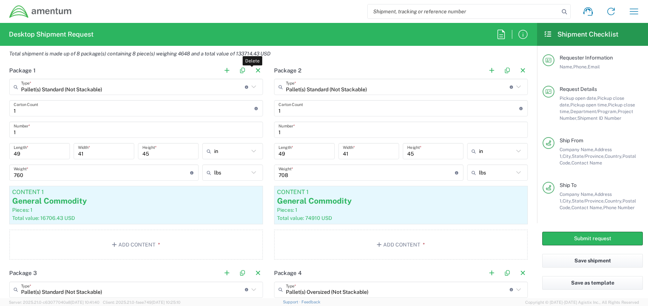
click at [254, 71] on button "button" at bounding box center [258, 70] width 10 height 10
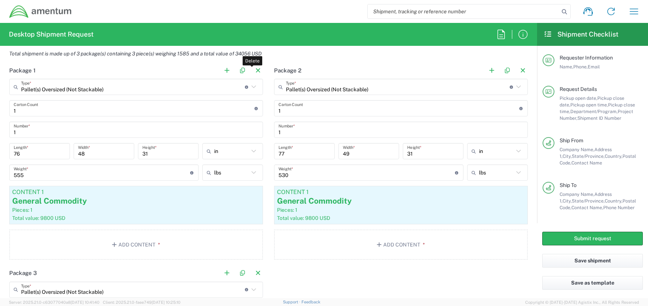
click at [254, 71] on button "button" at bounding box center [258, 70] width 10 height 10
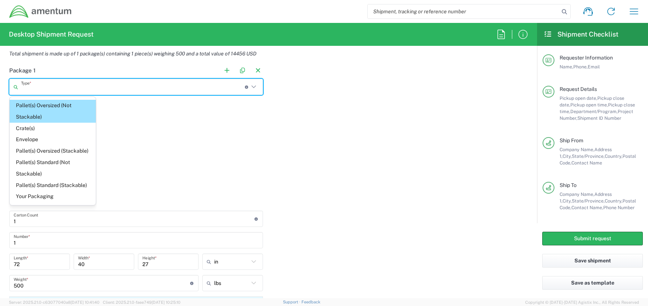
click at [111, 89] on input "text" at bounding box center [133, 87] width 224 height 13
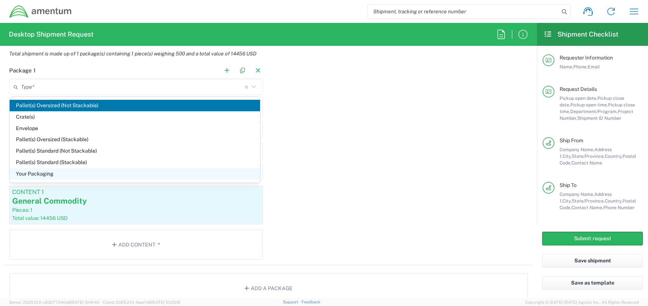
click at [53, 173] on span "Your Packaging" at bounding box center [135, 173] width 250 height 11
type input "Your Packaging"
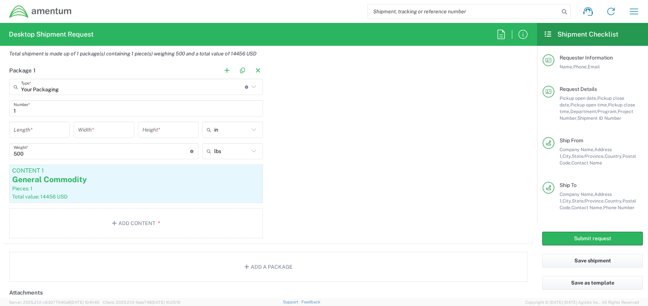
click at [40, 133] on input "number" at bounding box center [40, 130] width 52 height 13
type input "315"
click at [86, 134] on input "number" at bounding box center [104, 130] width 52 height 13
type input "112"
click at [146, 132] on input "number" at bounding box center [168, 130] width 52 height 13
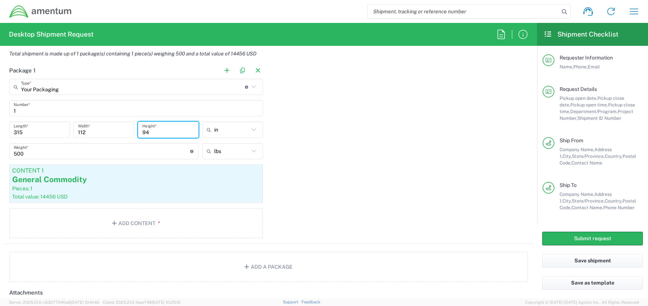
type input "94"
click at [98, 154] on input "500" at bounding box center [102, 151] width 176 height 13
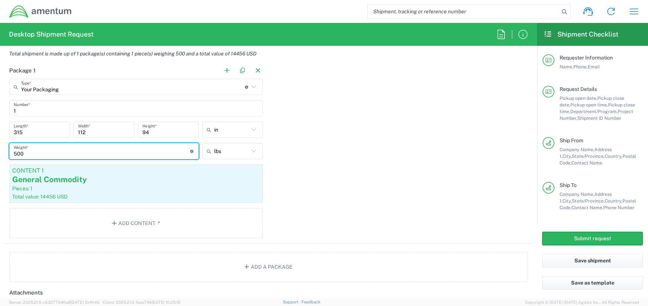
click at [98, 154] on input "500" at bounding box center [102, 151] width 176 height 13
type input "12260"
click at [124, 187] on div "Pieces: 1" at bounding box center [136, 188] width 248 height 7
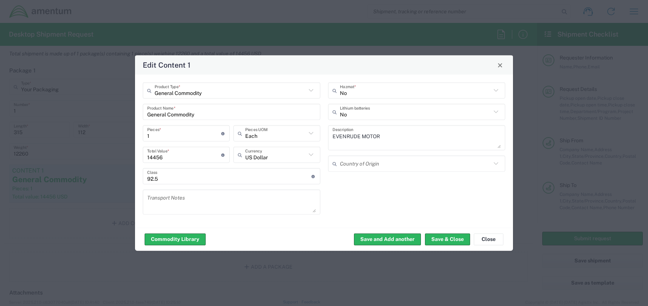
click at [182, 156] on input "14456" at bounding box center [184, 154] width 74 height 13
type input "22019"
click at [177, 180] on input "92.5" at bounding box center [229, 176] width 164 height 13
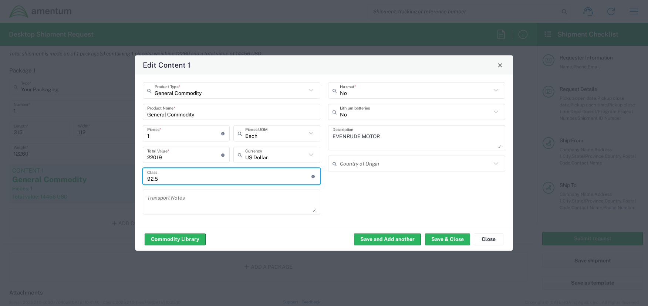
drag, startPoint x: 163, startPoint y: 177, endPoint x: 136, endPoint y: 178, distance: 26.3
click at [136, 178] on div "General Commodity Product Type * General Commodity Product Name * 1 Pieces * Nu…" at bounding box center [324, 151] width 378 height 153
type input "150"
click at [350, 145] on textarea "EVENRUDE MOTOR" at bounding box center [416, 138] width 169 height 21
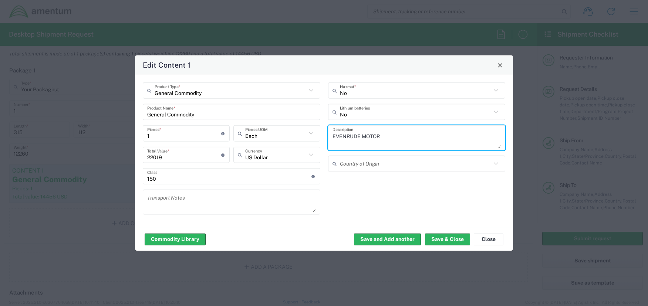
click at [350, 142] on textarea "EVENRUDE MOTOR" at bounding box center [416, 138] width 169 height 21
click at [373, 136] on textarea "EVENRUDE MOTOR" at bounding box center [416, 138] width 169 height 21
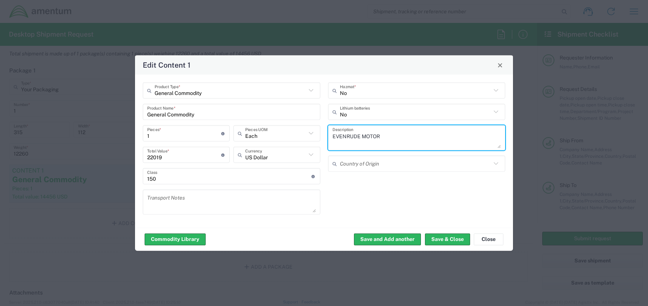
click at [373, 136] on textarea "EVENRUDE MOTOR" at bounding box center [416, 138] width 169 height 21
paste textarea "TRUCK, FLATBED, 2012 FORD F-750 (GREEN) Asset#: 63821217747 VIN#: [US_VEHICLE_I…"
type textarea "TRUCK, FLATBED, 2012 FORD F-750 (GREEN) Asset#: 63821217747 VIN#: [US_VEHICLE_I…"
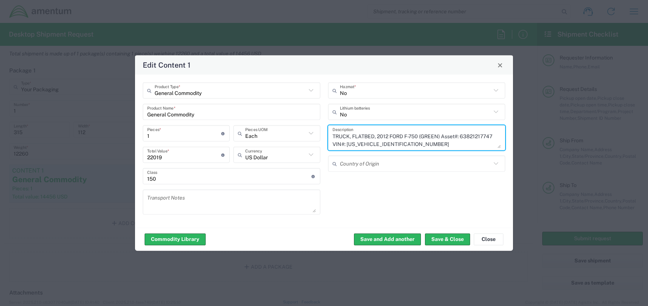
scroll to position [7, 0]
click at [437, 240] on button "Save & Close" at bounding box center [447, 239] width 45 height 12
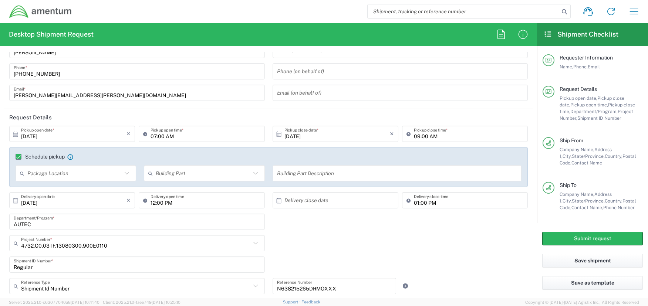
scroll to position [0, 0]
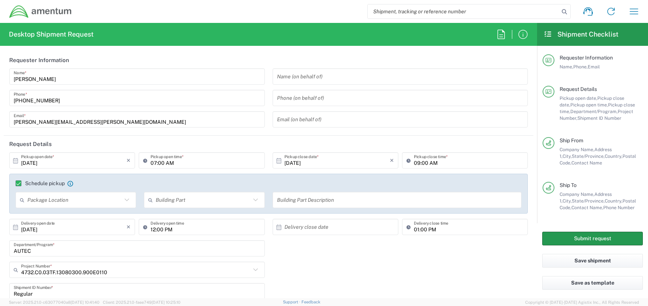
click at [591, 237] on button "Submit request" at bounding box center [592, 239] width 101 height 14
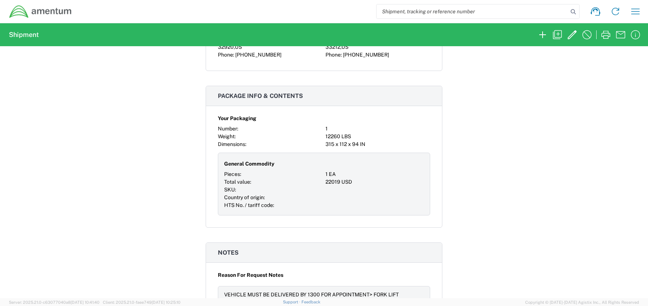
scroll to position [518, 0]
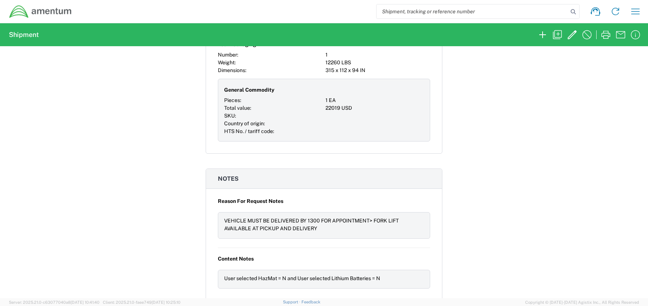
click at [475, 145] on div "Shipment 57137773 Google Maps Documents Account Print Shipment Details Request …" at bounding box center [324, 172] width 648 height 252
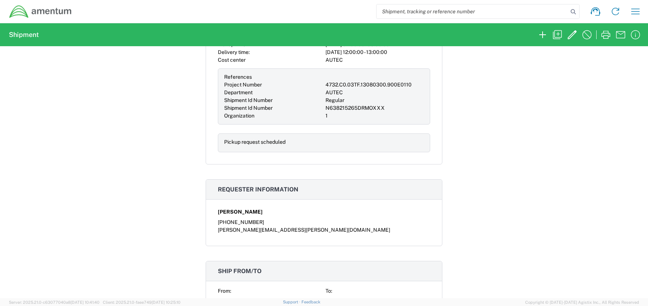
scroll to position [0, 0]
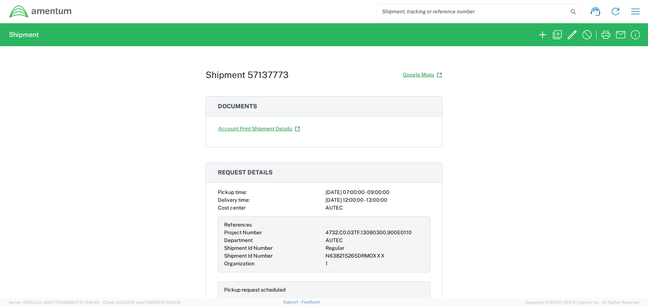
click at [276, 71] on h1 "Shipment 57137773" at bounding box center [247, 75] width 83 height 11
copy h1 "57137773"
